Goal: Information Seeking & Learning: Learn about a topic

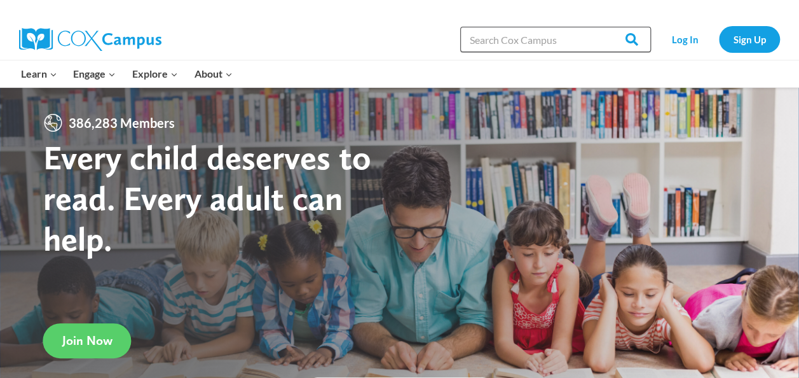
click at [487, 51] on input "Search in [URL][DOMAIN_NAME]" at bounding box center [555, 39] width 191 height 25
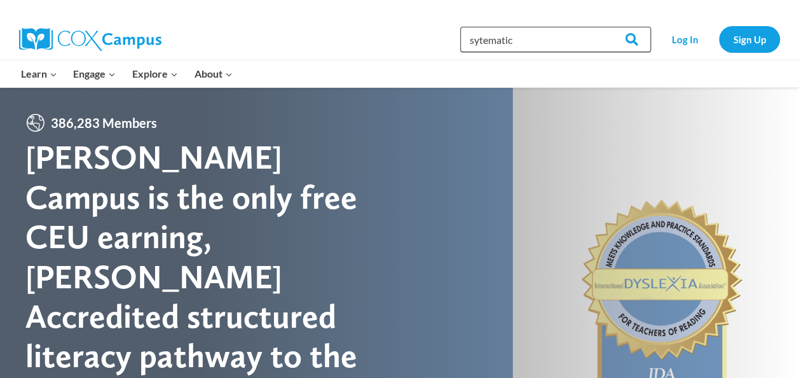
type input "sytematic"
click at [601, 27] on input "Search" at bounding box center [626, 39] width 50 height 25
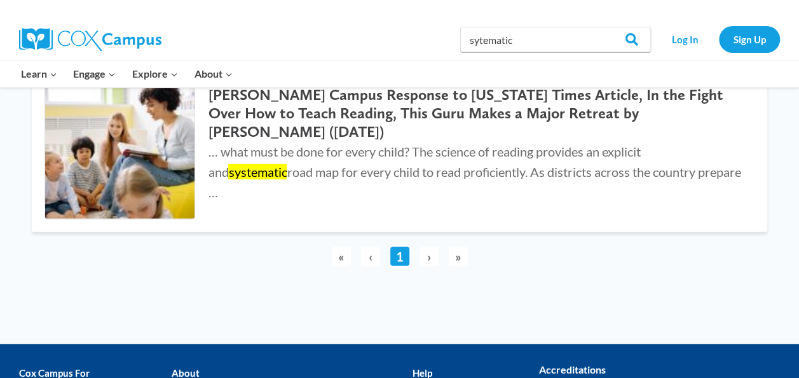
scroll to position [1910, 0]
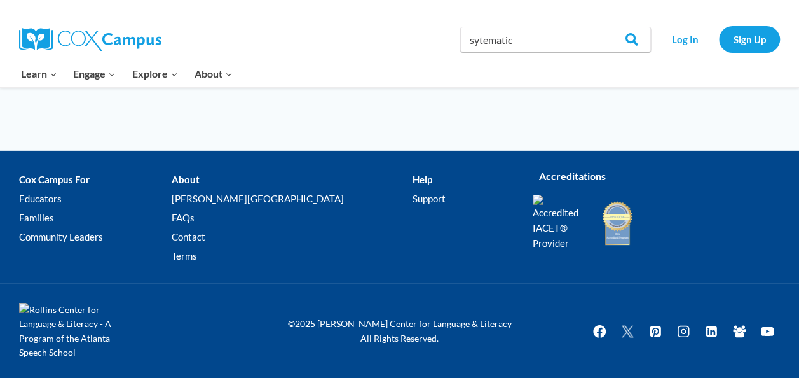
scroll to position [1910, 0]
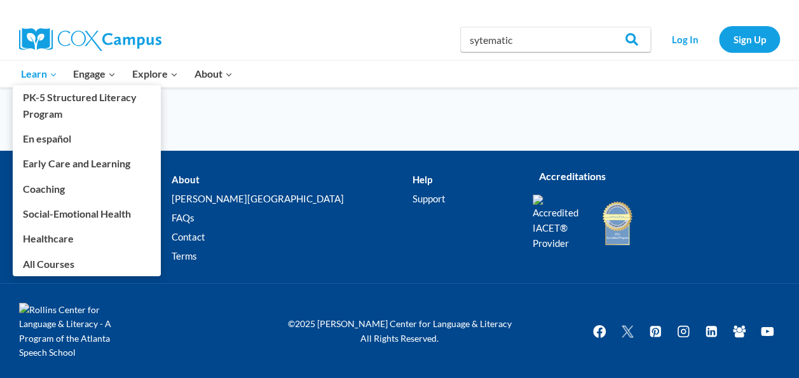
click at [32, 76] on span "Learn Expand" at bounding box center [39, 73] width 36 height 17
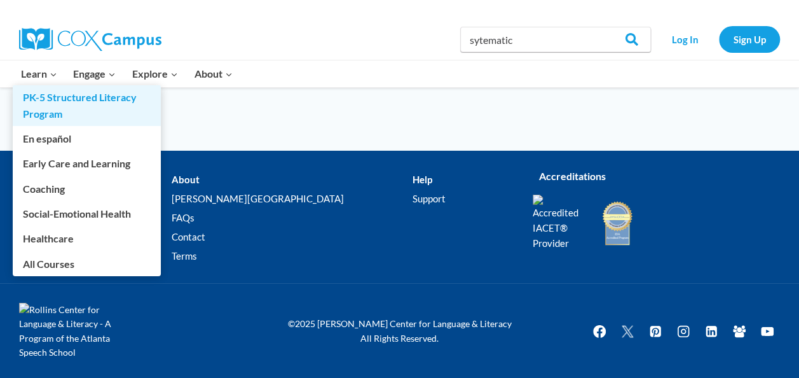
click at [48, 93] on link "PK-5 Structured Literacy Program" at bounding box center [87, 105] width 148 height 41
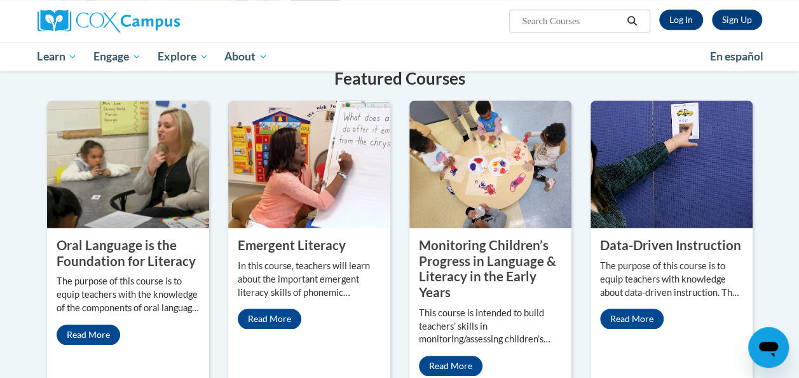
scroll to position [474, 0]
